Goal: Task Accomplishment & Management: Manage account settings

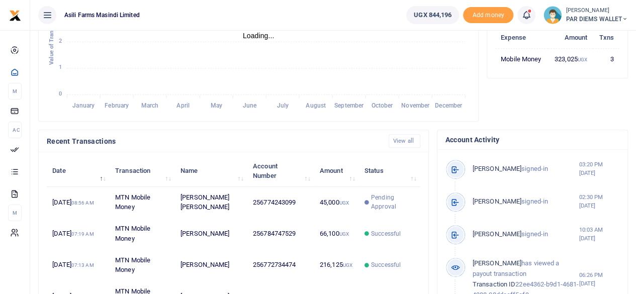
scroll to position [101, 0]
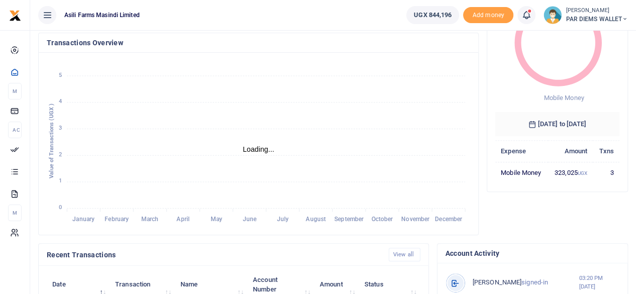
click at [610, 21] on span "PAR DIEMS WALLET" at bounding box center [597, 19] width 62 height 9
click at [593, 39] on link "Switch accounts" at bounding box center [588, 37] width 79 height 14
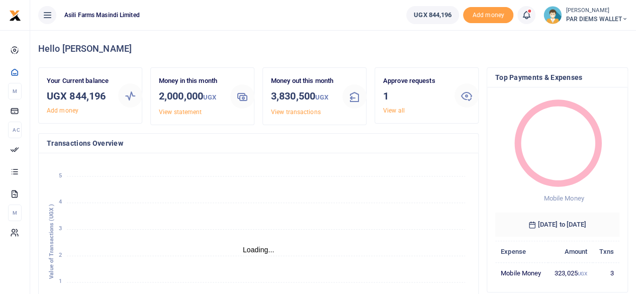
click at [623, 19] on icon at bounding box center [625, 19] width 6 height 7
click at [588, 35] on link "Switch accounts" at bounding box center [588, 37] width 79 height 14
